Goal: Check status

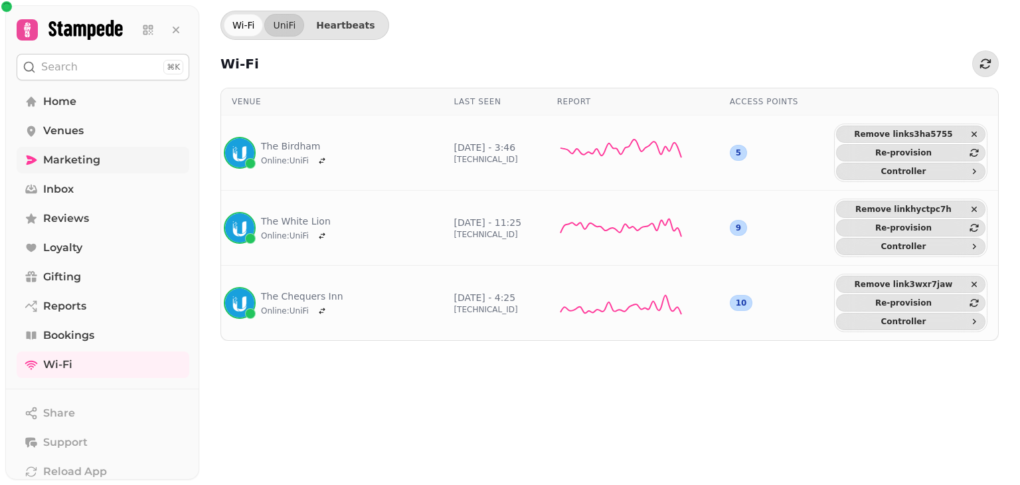
click at [100, 153] on link "Marketing" at bounding box center [103, 160] width 173 height 27
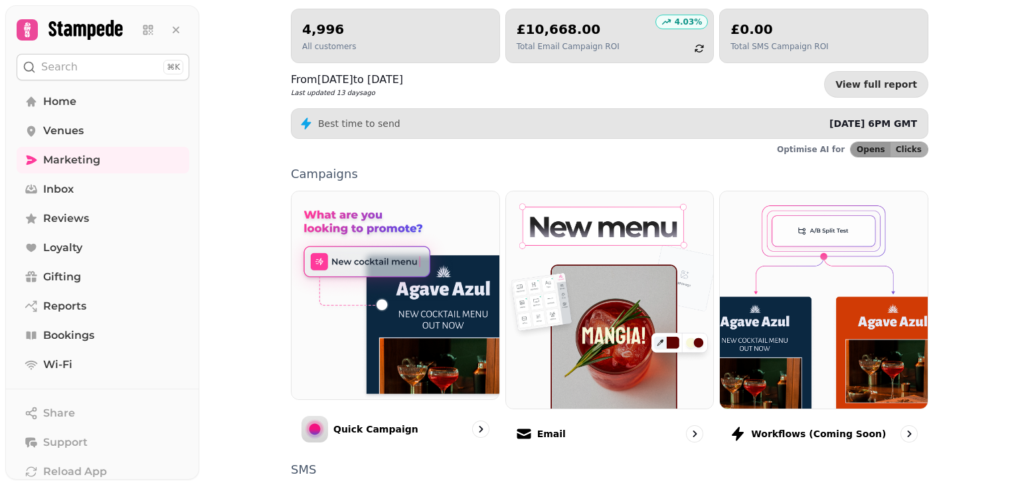
scroll to position [343, 0]
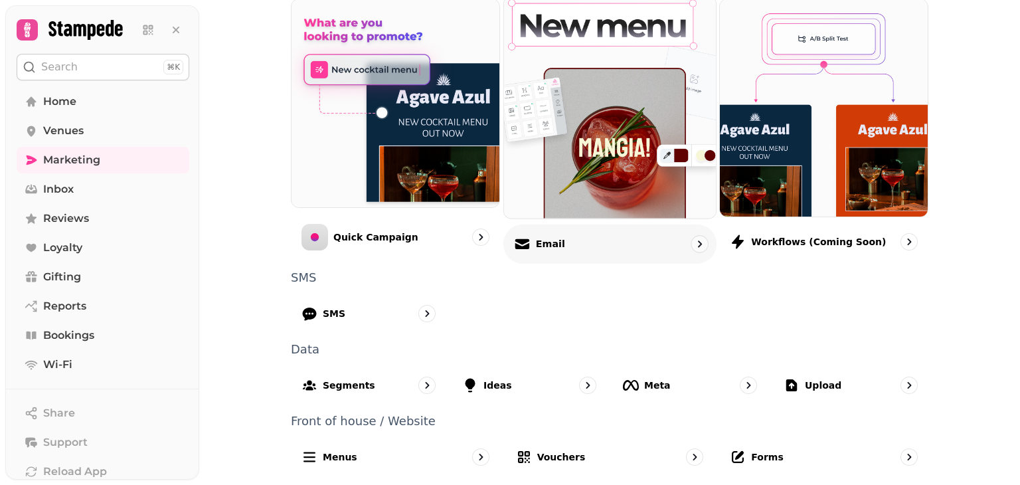
click at [622, 234] on div "Email" at bounding box center [609, 243] width 213 height 39
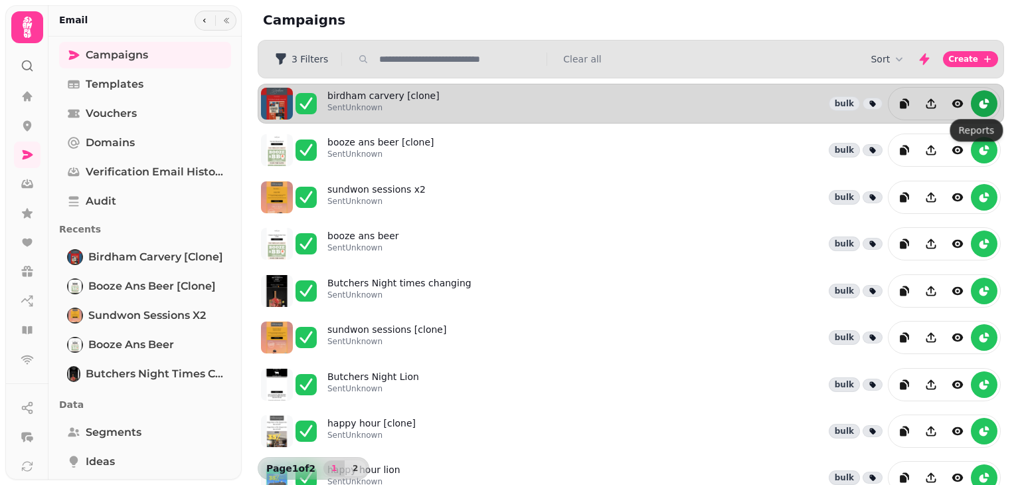
click at [980, 99] on icon "reports" at bounding box center [983, 103] width 13 height 13
